Goal: Task Accomplishment & Management: Manage account settings

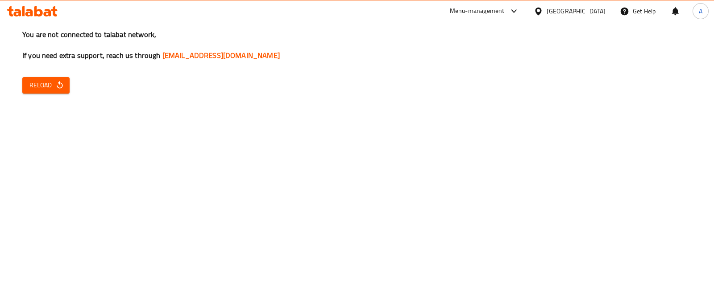
click at [45, 86] on span "Reload" at bounding box center [45, 85] width 33 height 11
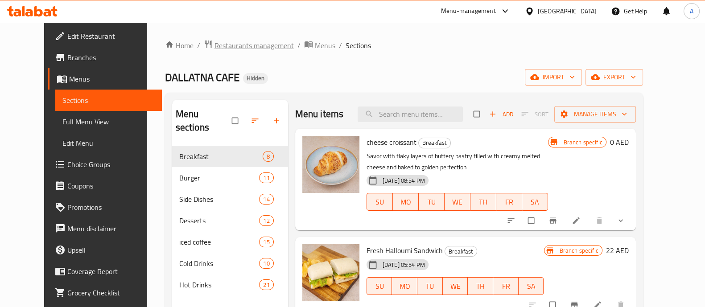
click at [230, 46] on span "Restaurants management" at bounding box center [254, 45] width 79 height 11
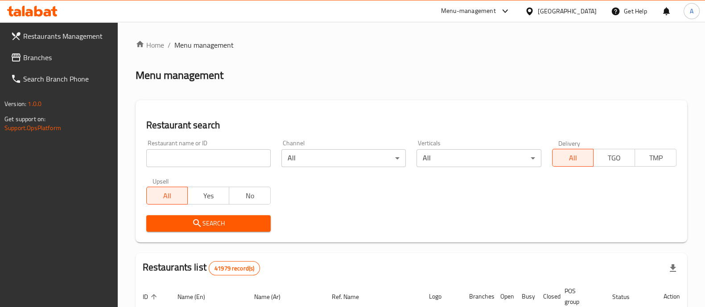
click at [44, 59] on span "Branches" at bounding box center [66, 57] width 87 height 11
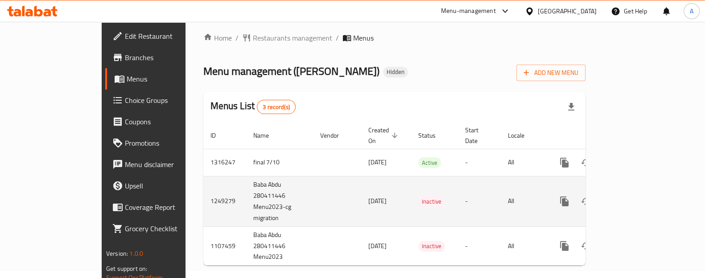
scroll to position [9, 0]
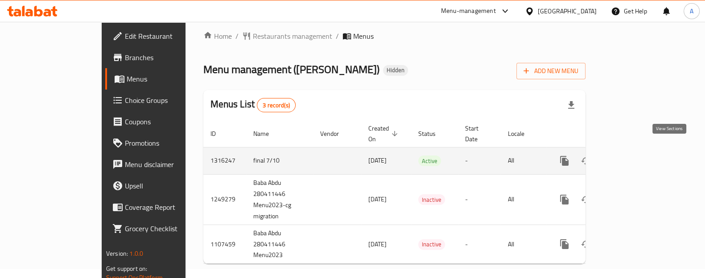
click at [640, 157] on link "enhanced table" at bounding box center [628, 160] width 21 height 21
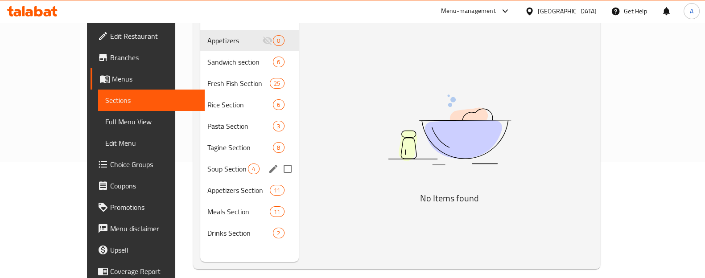
scroll to position [125, 0]
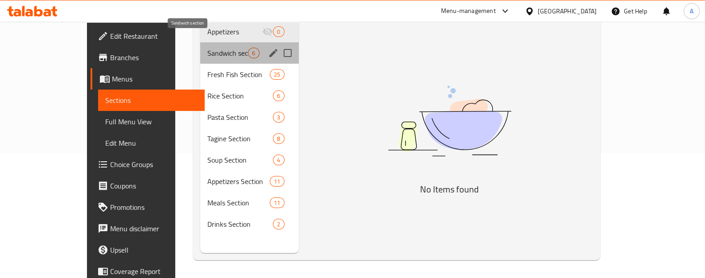
click at [207, 48] on span "Sandwich section" at bounding box center [227, 53] width 41 height 11
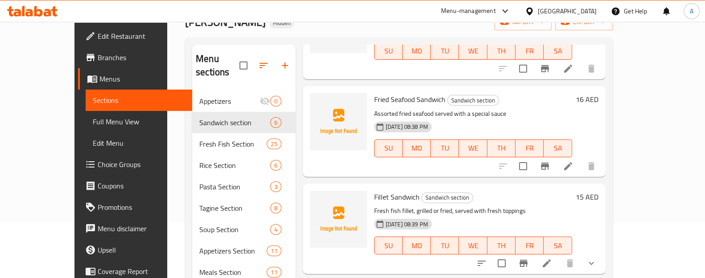
scroll to position [125, 0]
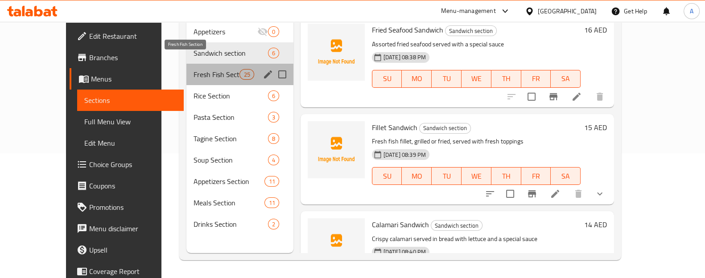
click at [194, 69] on span "Fresh Fish Section" at bounding box center [217, 74] width 46 height 11
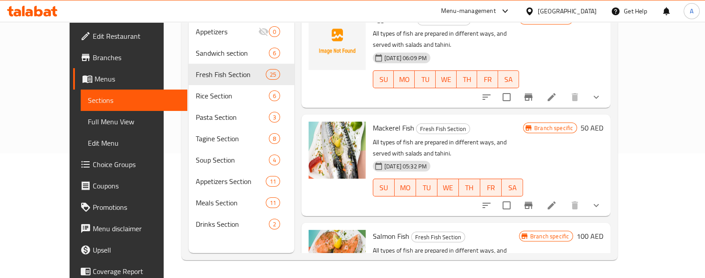
scroll to position [2068, 0]
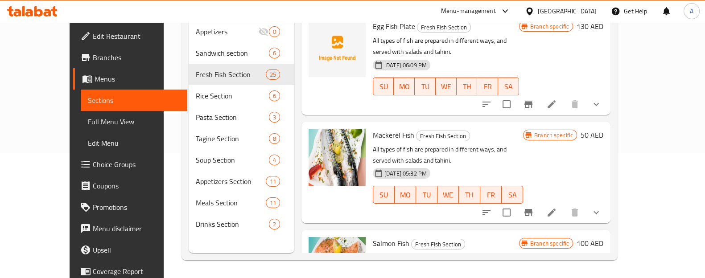
copy h6 "Crab"
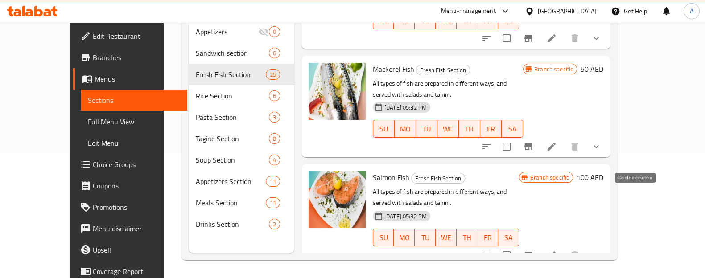
scroll to position [2124, 0]
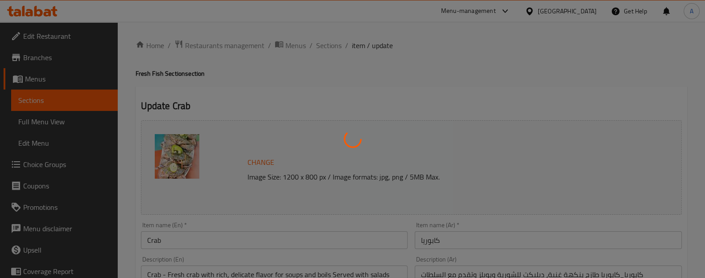
type input "إختيارك من:"
type input "1"
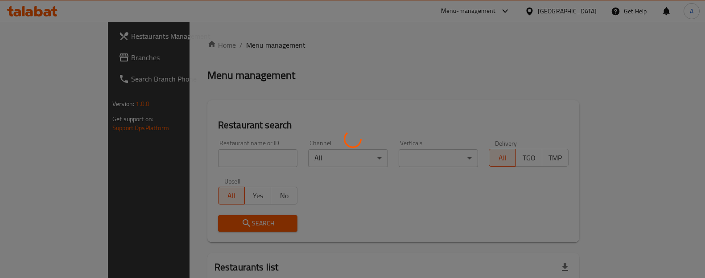
scroll to position [86, 0]
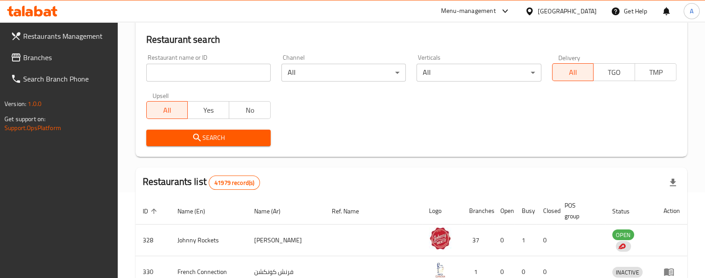
click at [190, 74] on input "search" at bounding box center [208, 73] width 124 height 18
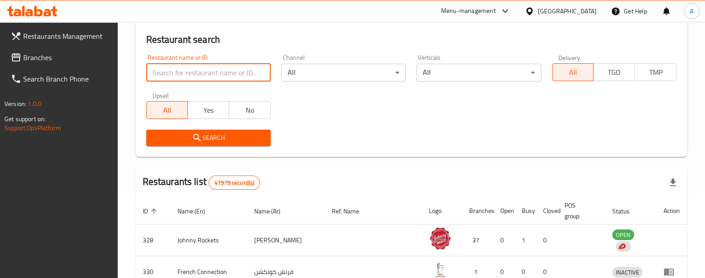
click at [190, 80] on input "search" at bounding box center [208, 73] width 124 height 18
paste input "Crab"
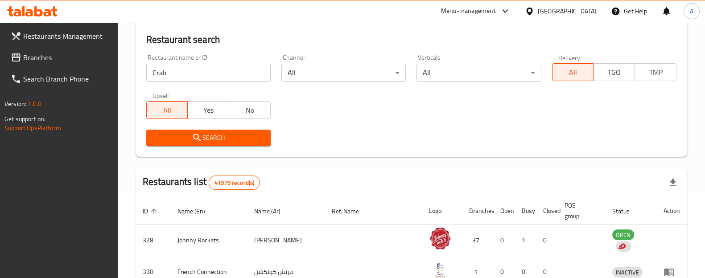
click at [190, 95] on div "All Yes No" at bounding box center [208, 105] width 124 height 27
click at [193, 71] on input "Crab" at bounding box center [208, 73] width 124 height 18
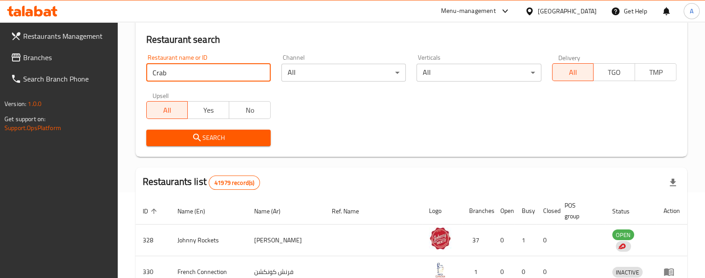
click at [193, 71] on input "Crab" at bounding box center [208, 73] width 124 height 18
click at [195, 70] on input "Crab" at bounding box center [208, 73] width 124 height 18
drag, startPoint x: 195, startPoint y: 70, endPoint x: 179, endPoint y: 78, distance: 17.6
click at [194, 71] on input "Crab" at bounding box center [208, 73] width 124 height 18
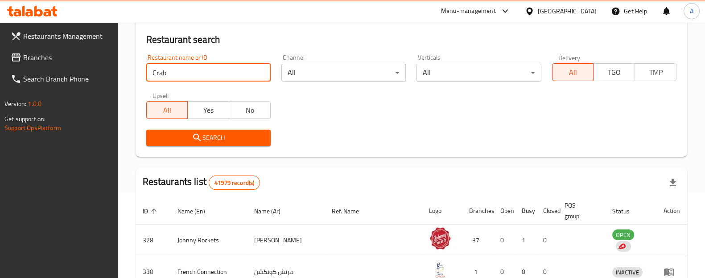
paste input "706885"
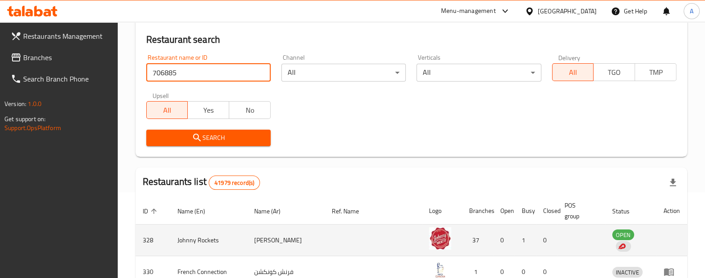
type input "706885"
click button "Search" at bounding box center [208, 138] width 124 height 17
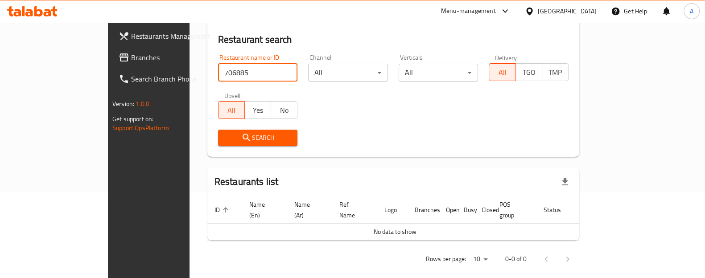
click at [225, 133] on span "Search" at bounding box center [258, 138] width 66 height 11
click at [131, 61] on span "Branches" at bounding box center [174, 57] width 87 height 11
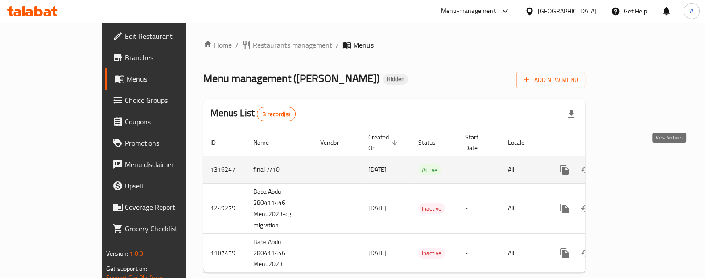
click at [635, 165] on icon "enhanced table" at bounding box center [629, 170] width 11 height 11
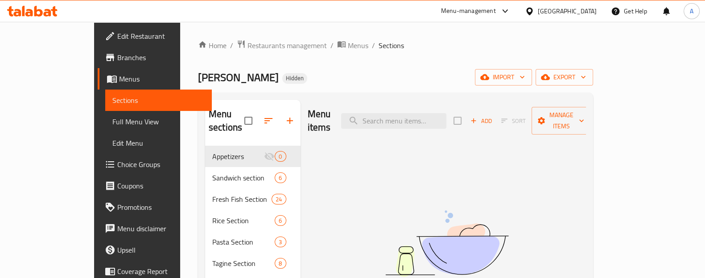
drag, startPoint x: 626, startPoint y: 193, endPoint x: 599, endPoint y: 159, distance: 43.5
click at [587, 193] on div "Menu items Add Sort Manage items No Items found" at bounding box center [444, 239] width 286 height 278
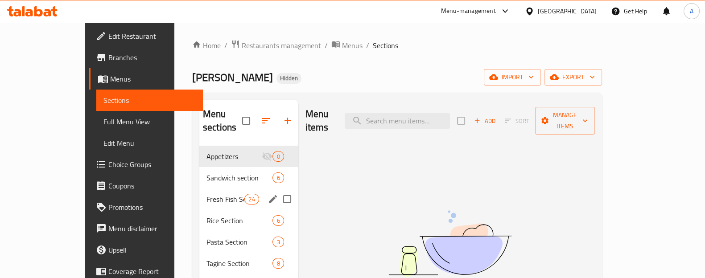
click at [199, 189] on div "Fresh Fish Section 24" at bounding box center [248, 199] width 99 height 21
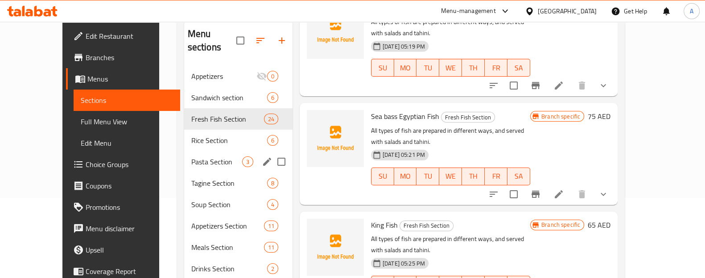
scroll to position [125, 0]
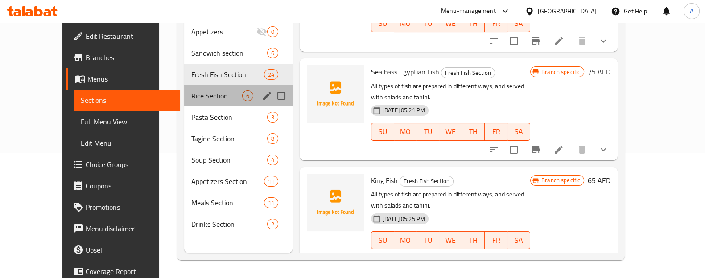
click at [195, 91] on div "Rice Section 6" at bounding box center [238, 95] width 108 height 21
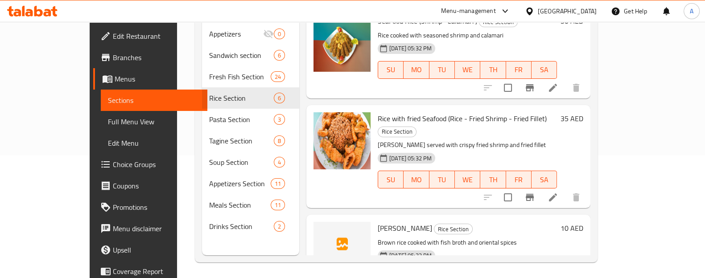
scroll to position [125, 0]
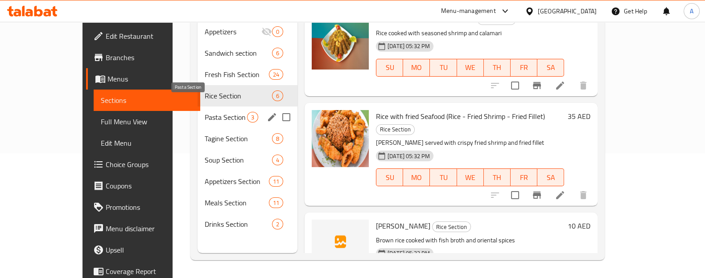
click at [205, 112] on span "Pasta Section" at bounding box center [226, 117] width 42 height 11
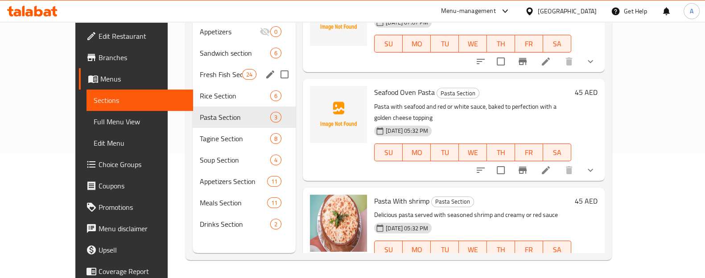
click at [200, 69] on span "Fresh Fish Section" at bounding box center [221, 74] width 42 height 11
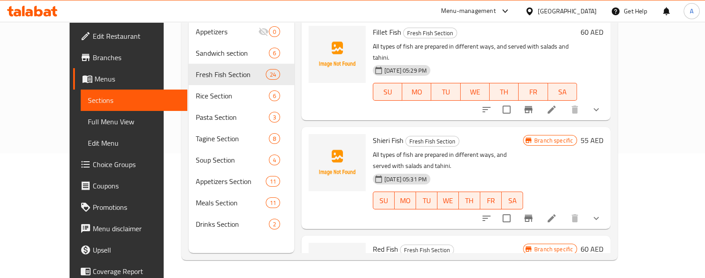
scroll to position [744, 0]
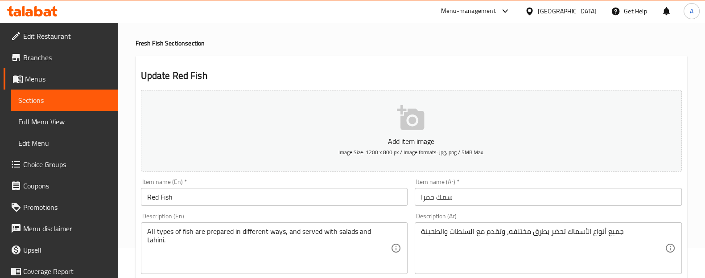
scroll to position [55, 0]
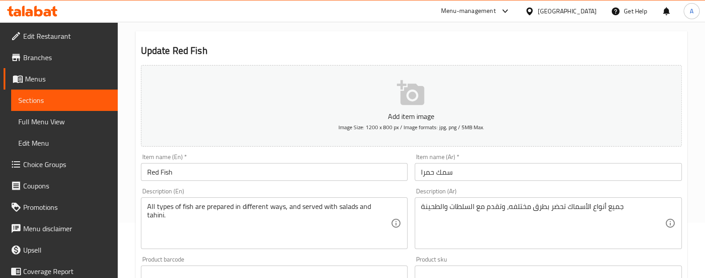
click at [187, 167] on input "Red Fish" at bounding box center [274, 172] width 267 height 18
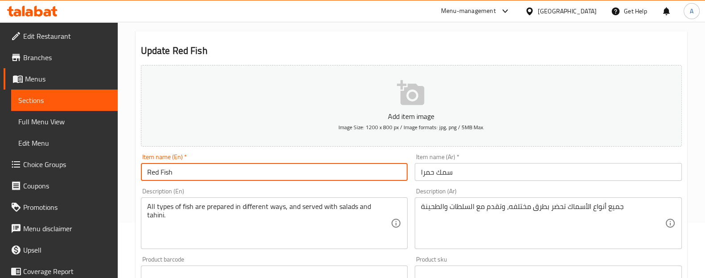
click at [187, 167] on input "Red Fish" at bounding box center [274, 172] width 267 height 18
paste input "sniper"
click at [487, 173] on input "سمك حمرا" at bounding box center [548, 172] width 267 height 18
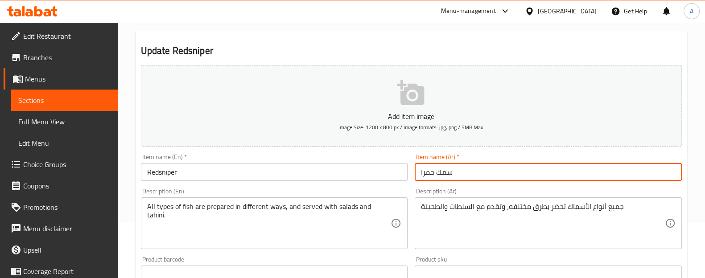
click at [427, 175] on input "سمك حمرا" at bounding box center [548, 172] width 267 height 18
click at [485, 174] on input "سمك حمرا" at bounding box center [548, 172] width 267 height 18
click at [158, 170] on input "Redsniper" at bounding box center [274, 172] width 267 height 18
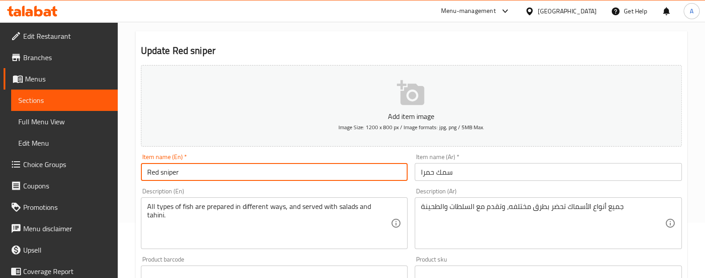
click at [164, 170] on input "Red sniper" at bounding box center [274, 172] width 267 height 18
click at [264, 166] on input "Red Sniper" at bounding box center [274, 172] width 267 height 18
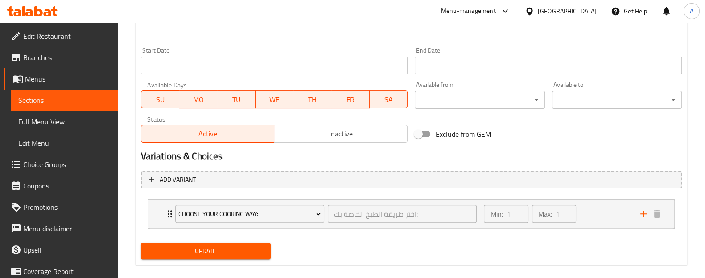
scroll to position [366, 0]
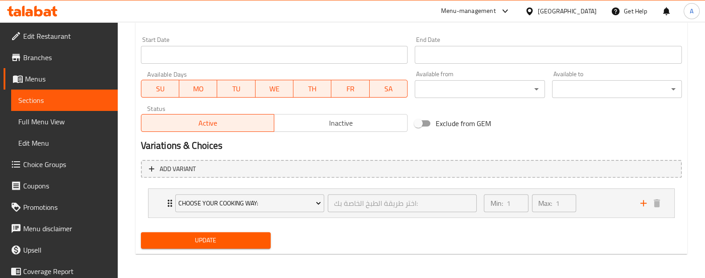
type input "Red Sniper Fish"
click at [231, 242] on span "Update" at bounding box center [206, 240] width 116 height 11
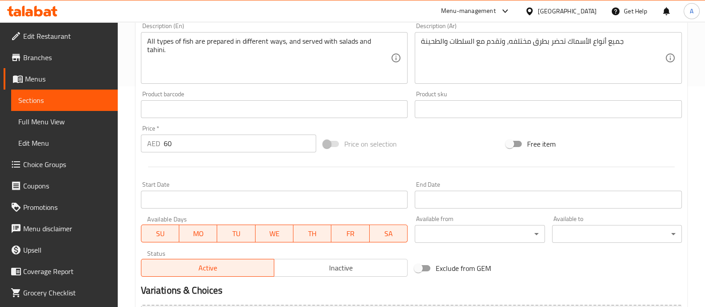
scroll to position [279, 0]
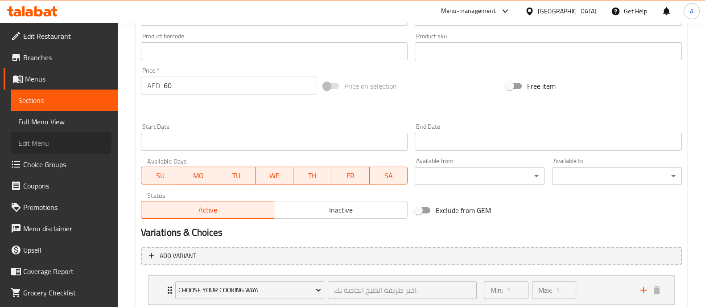
click at [52, 141] on span "Edit Menu" at bounding box center [64, 143] width 92 height 11
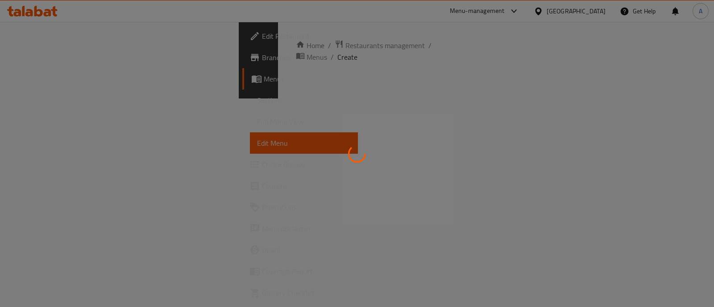
click at [437, 141] on div at bounding box center [357, 153] width 714 height 307
click at [438, 141] on div at bounding box center [357, 153] width 714 height 307
click at [290, 147] on div at bounding box center [357, 153] width 714 height 307
click at [73, 209] on div at bounding box center [357, 153] width 714 height 307
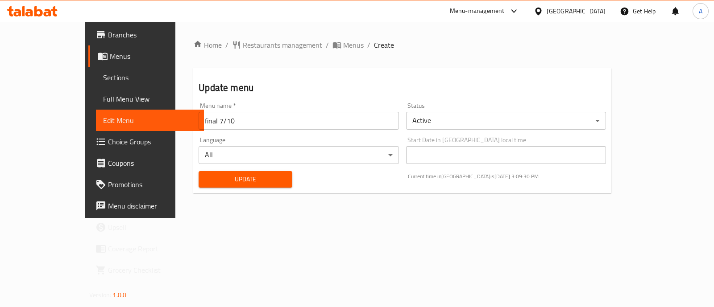
scroll to position [23, 0]
click at [110, 59] on span "Menus" at bounding box center [153, 55] width 87 height 11
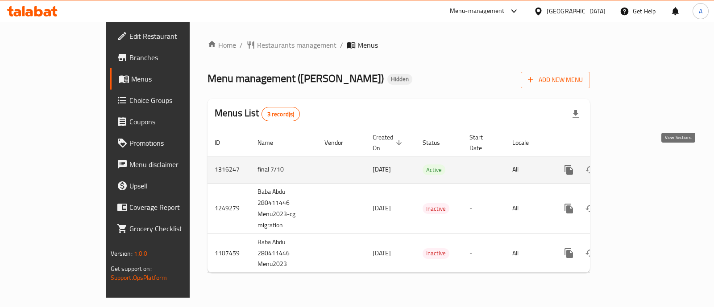
click at [639, 165] on icon "enhanced table" at bounding box center [633, 170] width 11 height 11
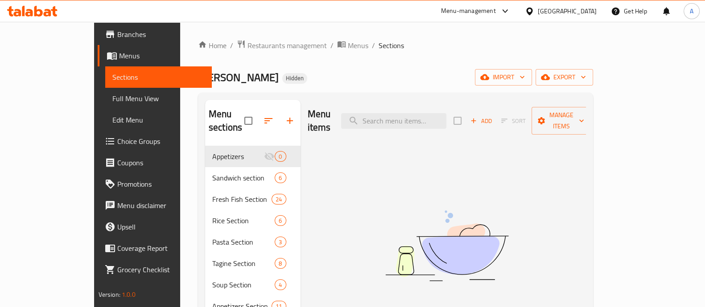
click at [112, 123] on span "Edit Menu" at bounding box center [158, 120] width 92 height 11
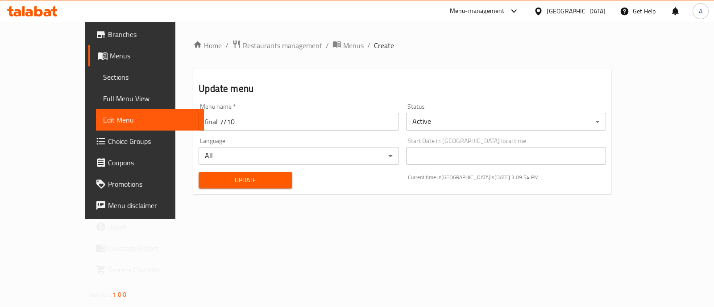
click at [108, 138] on span "Choice Groups" at bounding box center [152, 141] width 89 height 11
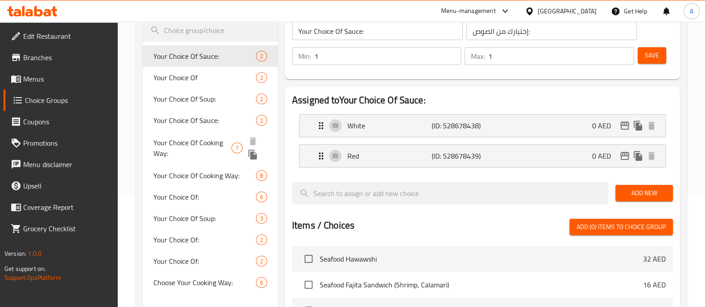
scroll to position [111, 0]
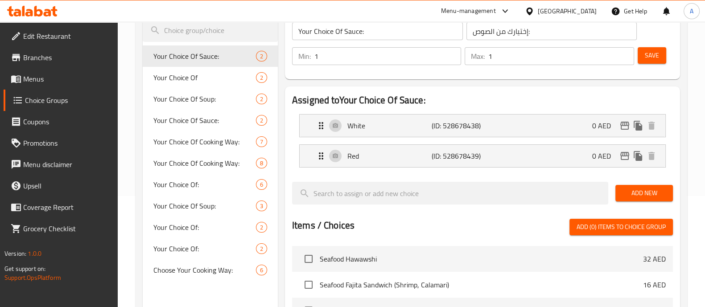
click at [60, 121] on span "Coupons" at bounding box center [66, 121] width 87 height 11
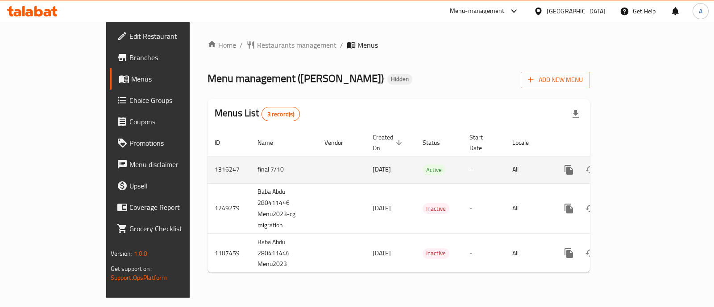
click at [639, 165] on icon "enhanced table" at bounding box center [633, 170] width 11 height 11
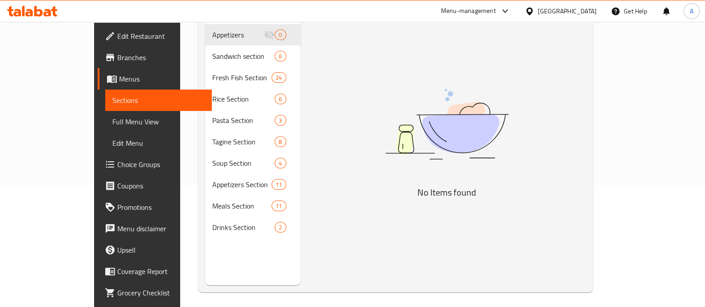
scroll to position [125, 0]
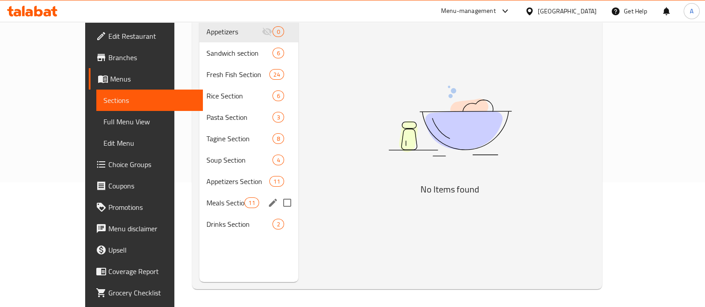
click at [199, 196] on div "Meals Section 11" at bounding box center [248, 202] width 99 height 21
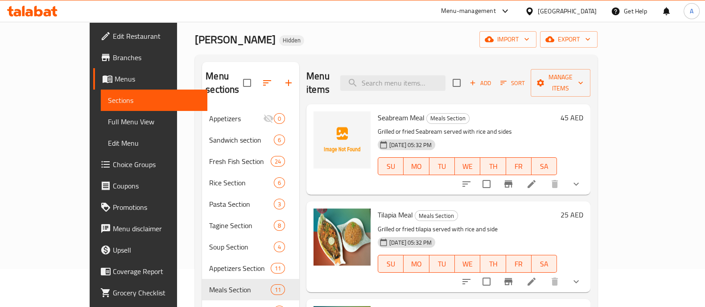
scroll to position [13, 0]
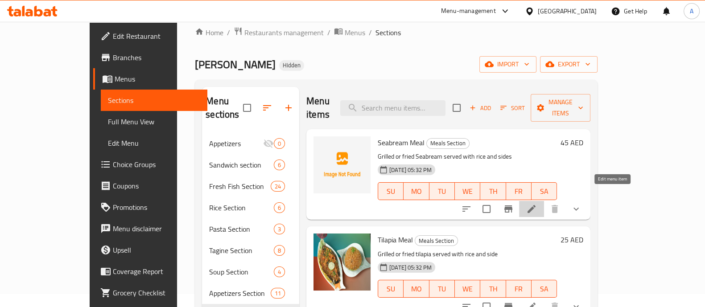
click at [537, 204] on icon at bounding box center [532, 209] width 11 height 11
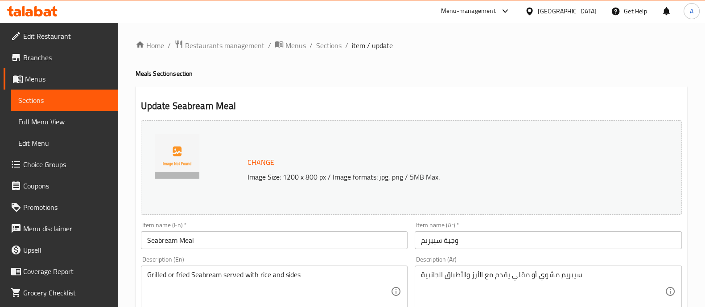
scroll to position [111, 0]
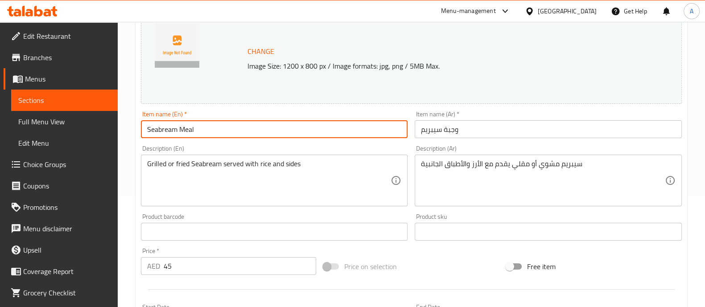
drag, startPoint x: 179, startPoint y: 128, endPoint x: 81, endPoint y: 128, distance: 97.7
click at [81, 128] on div "Edit Restaurant Branches Menus Sections Full Menu View Edit Menu Choice Groups …" at bounding box center [352, 229] width 705 height 636
type input "Shrimp Fetta Meal"
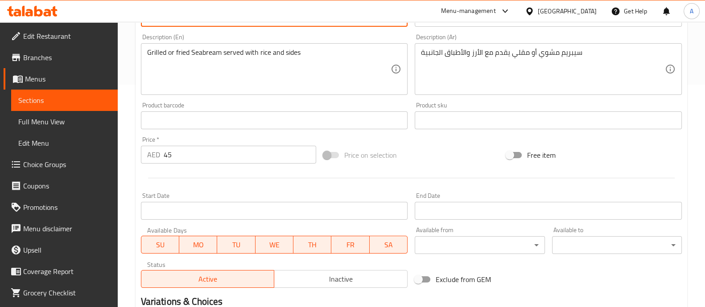
click at [193, 151] on input "45" at bounding box center [240, 155] width 153 height 18
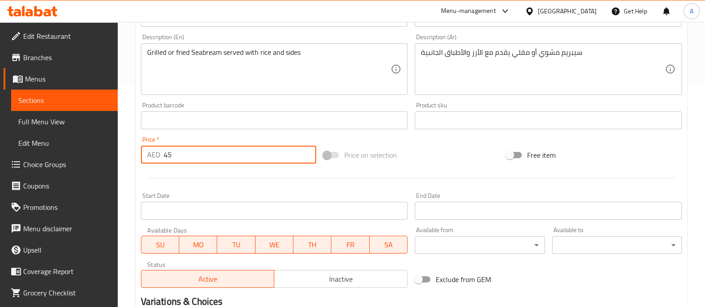
click at [193, 151] on input "45" at bounding box center [240, 155] width 153 height 18
type input "33"
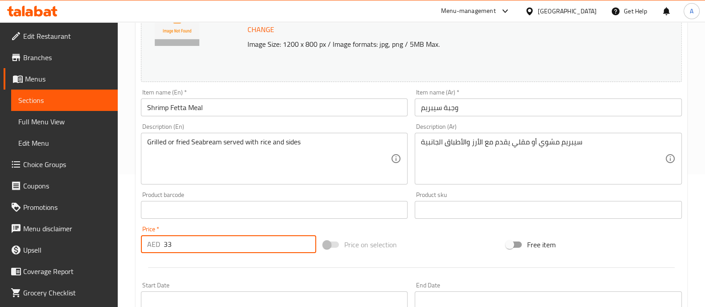
scroll to position [55, 0]
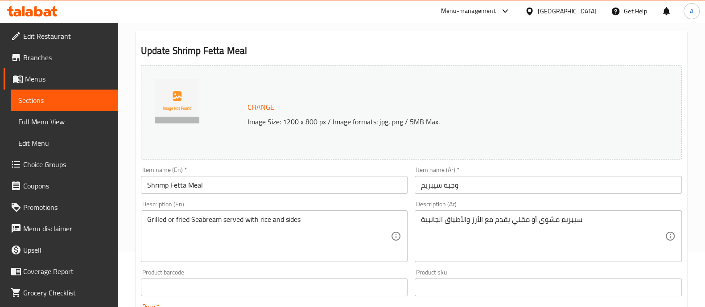
click at [479, 187] on input "وجبة سيبريم" at bounding box center [548, 185] width 267 height 18
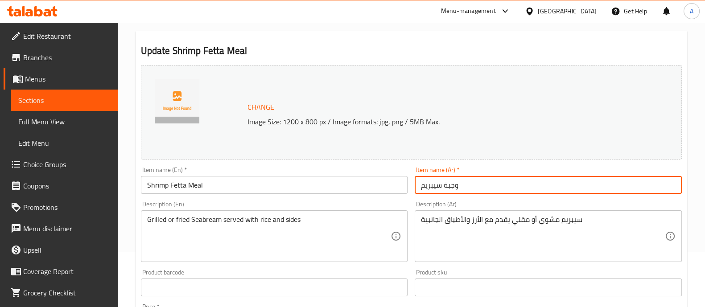
click at [479, 187] on input "وجبة سيبريم" at bounding box center [548, 185] width 267 height 18
paste input "Shrimp Fatteh"
type input "Shrimp Fatteh"
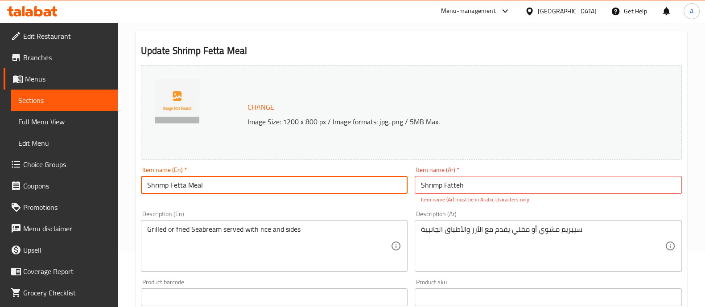
click at [306, 188] on input "Shrimp Fetta Meal" at bounding box center [274, 185] width 267 height 18
paste input "atteh"
type input "Shrimp Fatteh"
click at [502, 187] on input "Shrimp Fatteh" at bounding box center [548, 185] width 267 height 18
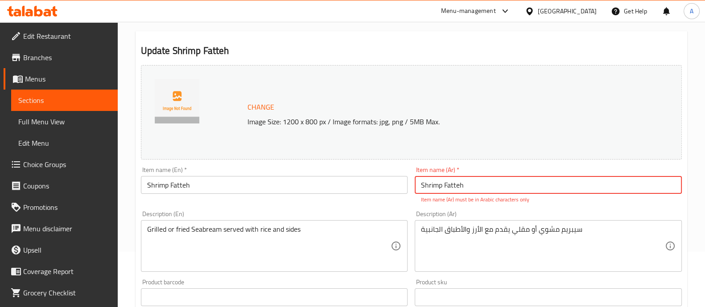
paste input "فتة روبيان"
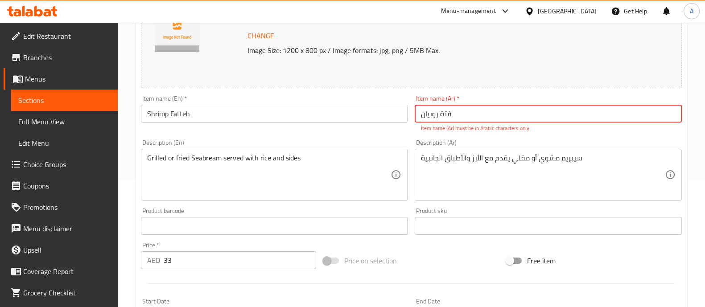
scroll to position [167, 0]
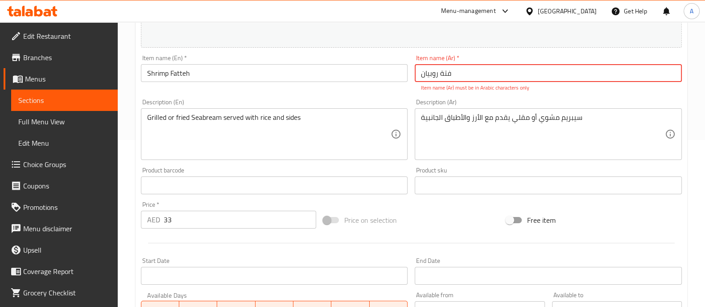
type input "فتة روبيان"
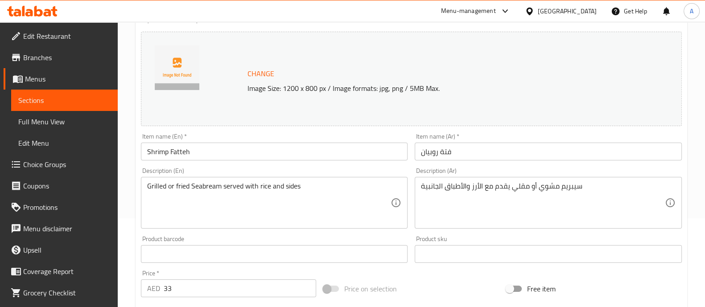
scroll to position [127, 0]
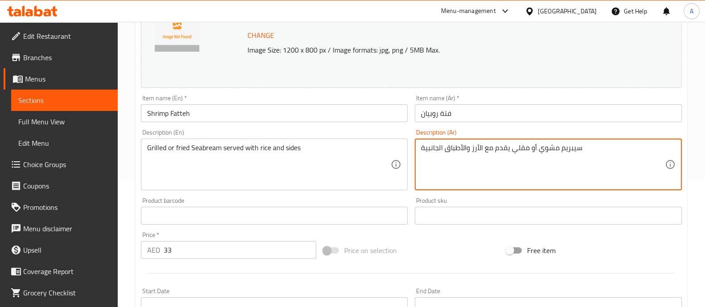
click at [566, 151] on textarea "سيبريم مشوي أو مقلي يقدم مع الأرز والأطباق الجانبية" at bounding box center [543, 165] width 244 height 42
click at [571, 149] on textarea "سيبريم مشوي أو مقلي يقدم مع الأرز والأطباق الجانبية" at bounding box center [543, 165] width 244 height 42
click at [425, 120] on input "فتة روبيان" at bounding box center [548, 113] width 267 height 18
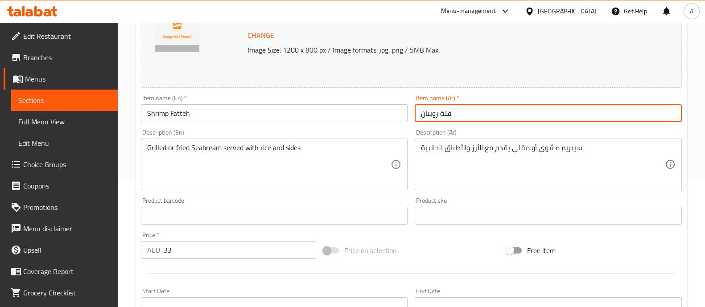
click at [427, 113] on input "فتة روبيان" at bounding box center [548, 113] width 267 height 18
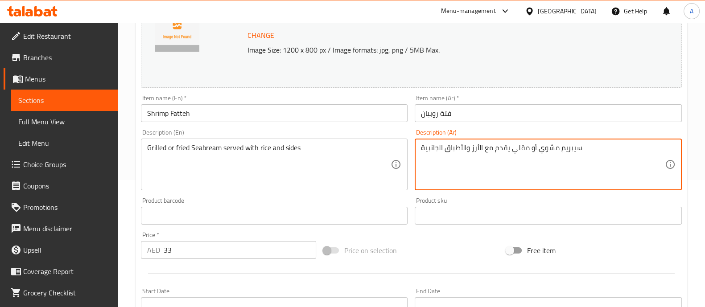
click at [573, 157] on textarea "سيبريم مشوي أو مقلي يقدم مع الأرز والأطباق الجانبية" at bounding box center [543, 165] width 244 height 42
click at [574, 149] on textarea "سيبريم مشوي أو مقلي يقدم مع الأرز والأطباق الجانبية" at bounding box center [543, 165] width 244 height 42
click at [573, 149] on textarea "سيبريم مشوي أو مقلي يقدم مع الأرز والأطباق الجانبية" at bounding box center [543, 165] width 244 height 42
click at [611, 153] on textarea "سيبريم مشوي أو مقلي يقدم مع الأرز والأطباق الجانبية" at bounding box center [543, 165] width 244 height 42
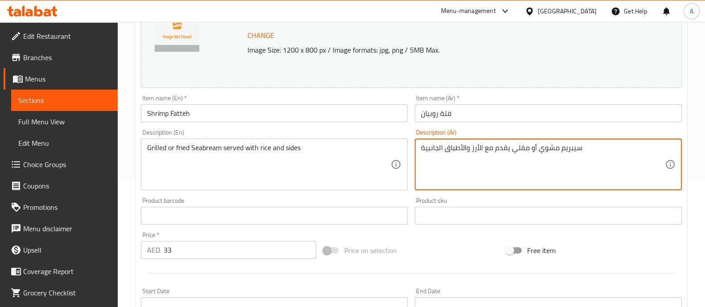
click at [611, 152] on textarea "سيبريم مشوي أو مقلي يقدم مع الأرز والأطباق الجانبية" at bounding box center [543, 165] width 244 height 42
click at [611, 150] on textarea "سيبريم مشوي أو مقلي يقدم مع الأرز والأطباق الجانبية" at bounding box center [543, 165] width 244 height 42
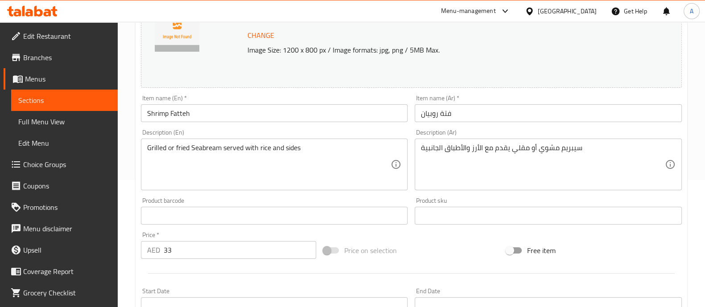
click at [523, 166] on textarea "سيبريم مشوي أو مقلي يقدم مع الأرز والأطباق الجانبية" at bounding box center [543, 165] width 244 height 42
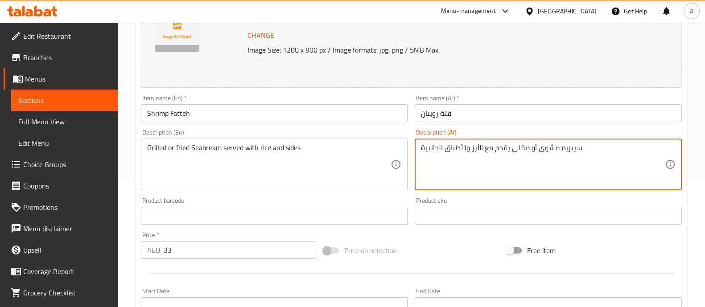
paste textarea "بز مقرمش مع صلصة الطحينة والأرز وقطع الجمبري الطازج"
type textarea "خبز مقرمش مع صلصة الطحينة والأرز وقطع الجمبري الطازج"
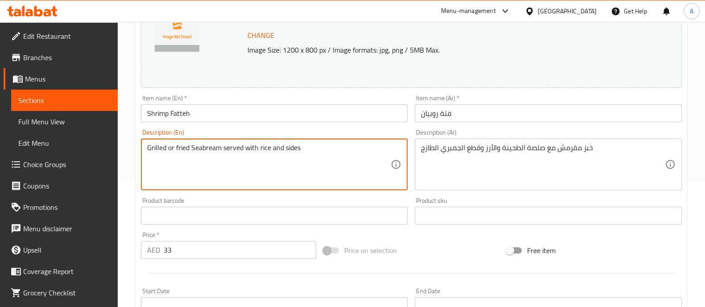
paste textarea "Crispy bread layered with tahini sauce, rice, and tender shrimp"
type textarea "Crispy bread layered with tahini sauce, rice, and tender shrimp"
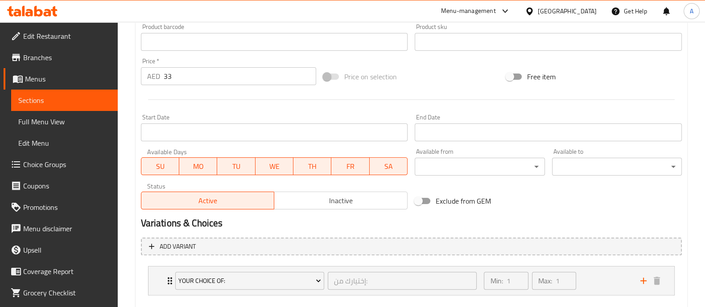
scroll to position [350, 0]
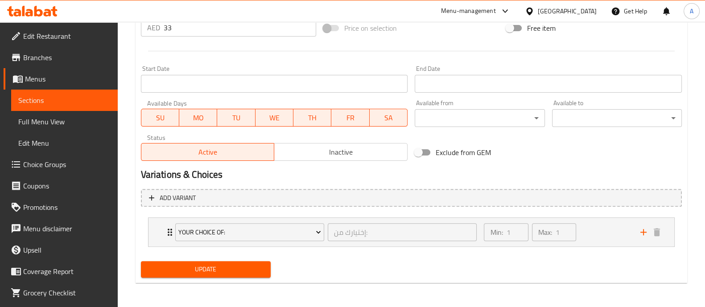
click at [248, 277] on div "Update" at bounding box center [205, 270] width 137 height 24
click at [246, 270] on span "Update" at bounding box center [206, 269] width 116 height 11
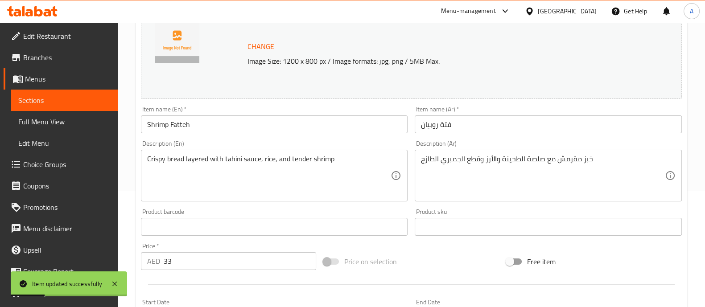
scroll to position [0, 0]
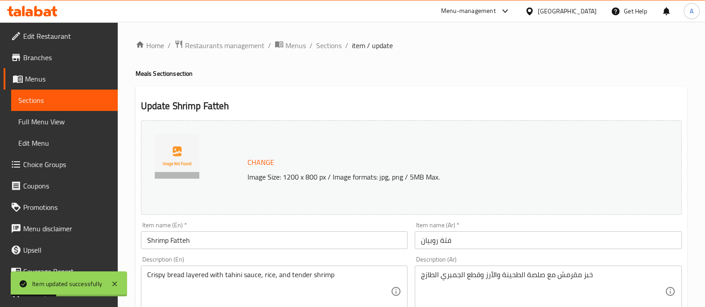
click at [55, 124] on span "Full Menu View" at bounding box center [64, 121] width 92 height 11
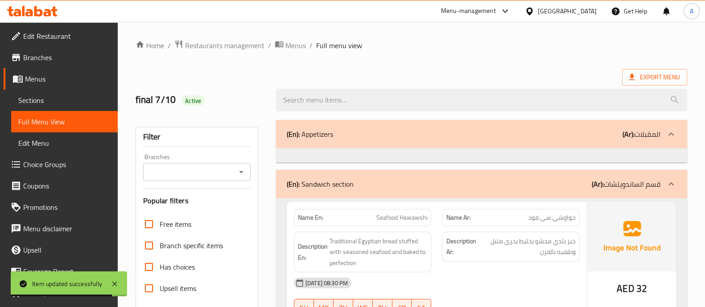
click at [50, 98] on span "Sections" at bounding box center [64, 100] width 92 height 11
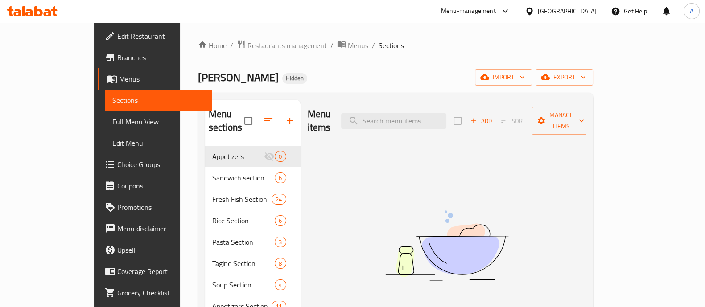
click at [235, 75] on div "Baba Abdu Hidden import export" at bounding box center [395, 77] width 395 height 17
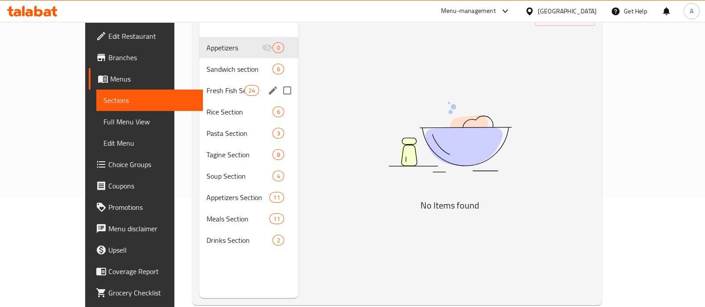
scroll to position [111, 0]
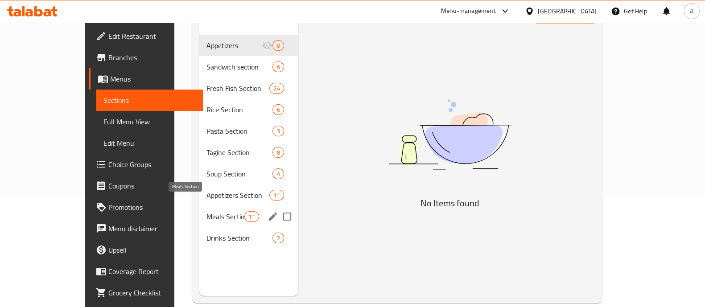
click at [207, 212] on span "Meals Section" at bounding box center [226, 217] width 38 height 11
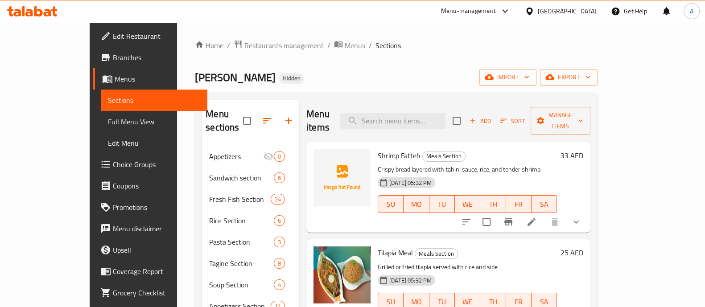
click at [378, 149] on span "Shrimp Fatteh" at bounding box center [399, 155] width 43 height 13
click at [455, 164] on p "Crispy bread layered with tahini sauce, rice, and tender shrimp" at bounding box center [467, 169] width 179 height 11
click at [561, 149] on div "Shrimp Fatteh Meals Section Crispy bread layered with tahini sauce, rice, and t…" at bounding box center [467, 187] width 187 height 83
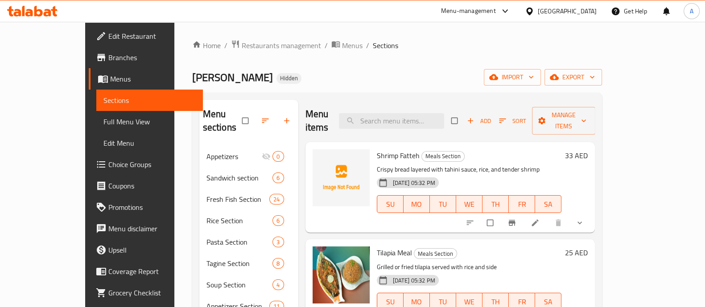
click at [104, 142] on span "Edit Menu" at bounding box center [150, 143] width 92 height 11
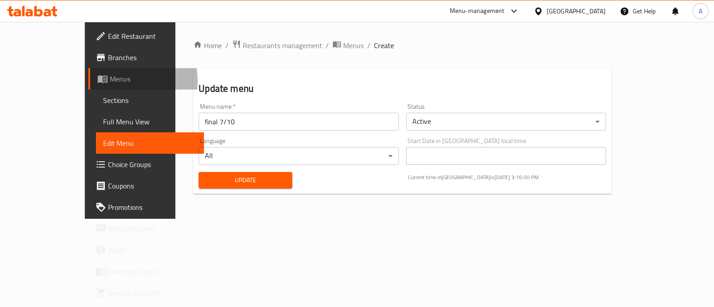
click at [110, 81] on span "Menus" at bounding box center [153, 79] width 87 height 11
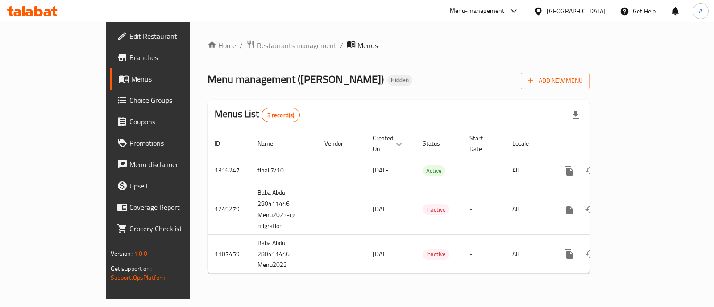
click at [129, 63] on span "Branches" at bounding box center [173, 57] width 89 height 11
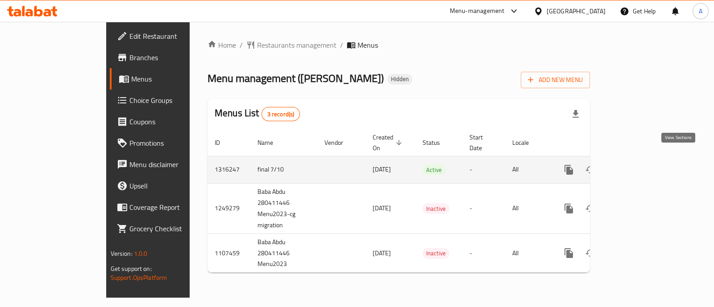
click at [637, 166] on icon "enhanced table" at bounding box center [633, 170] width 8 height 8
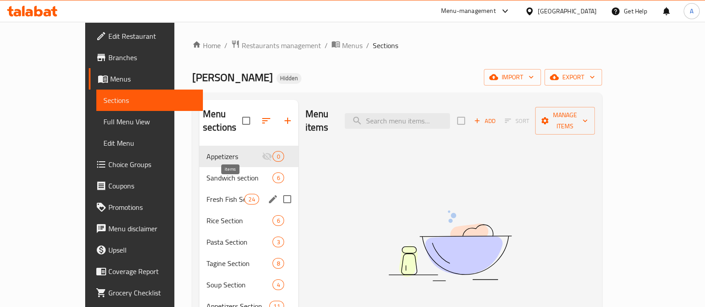
scroll to position [125, 0]
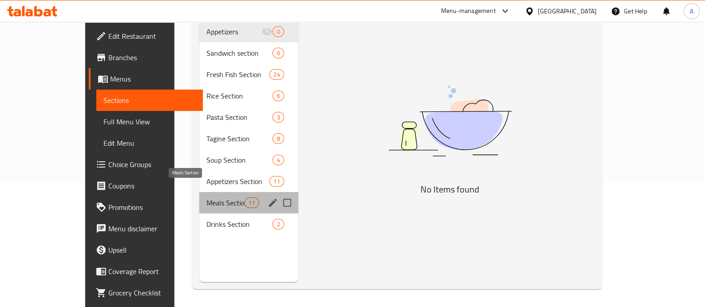
click at [207, 198] on span "Meals Section" at bounding box center [226, 203] width 38 height 11
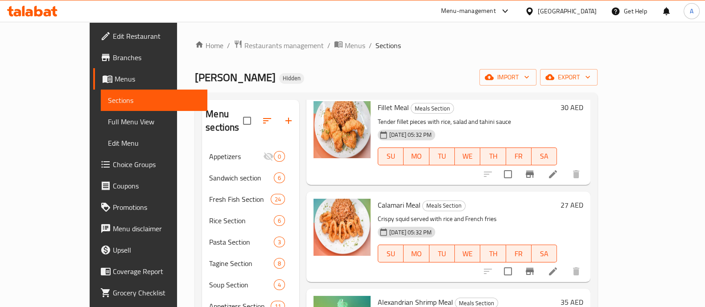
click at [113, 59] on span "Branches" at bounding box center [156, 57] width 87 height 11
